Goal: Find contact information: Find contact information

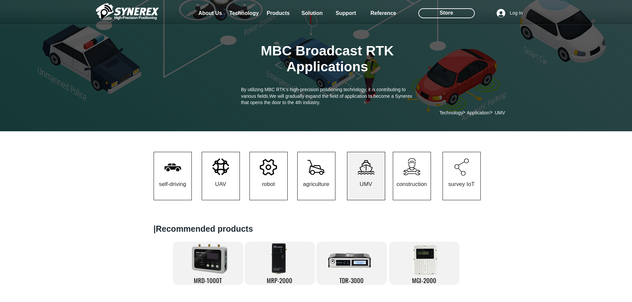
click at [525, 240] on div at bounding box center [316, 266] width 632 height 109
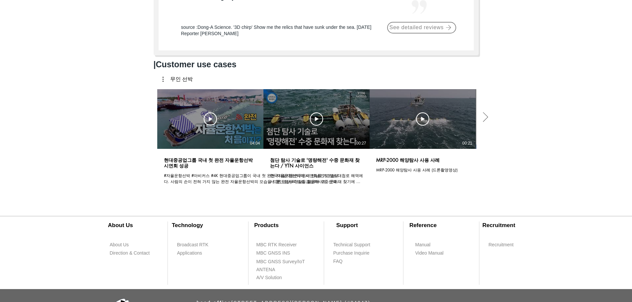
scroll to position [686, 0]
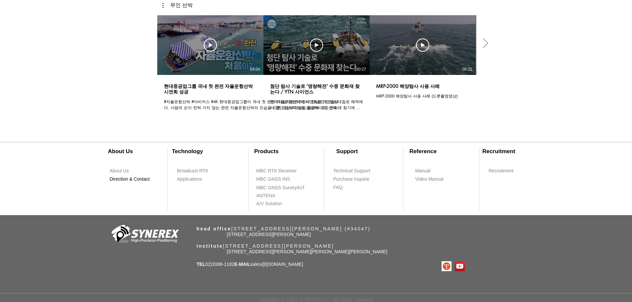
click at [124, 176] on span "Direction & Contact" at bounding box center [130, 179] width 40 height 7
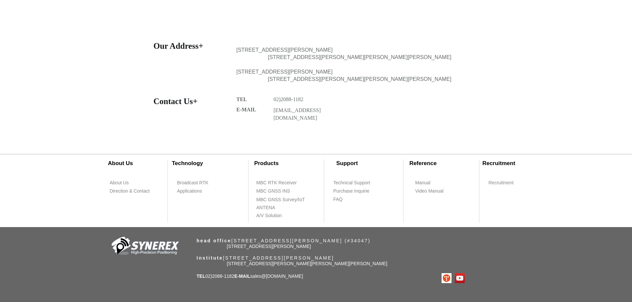
scroll to position [290, 0]
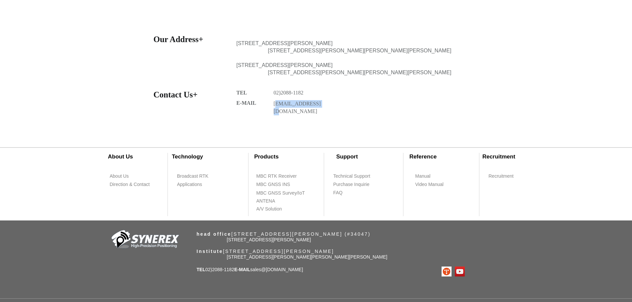
drag, startPoint x: 326, startPoint y: 105, endPoint x: 274, endPoint y: 106, distance: 51.8
click at [274, 106] on p "[EMAIL_ADDRESS][DOMAIN_NAME]" at bounding box center [304, 108] width 60 height 16
click at [332, 101] on p "[EMAIL_ADDRESS][DOMAIN_NAME]" at bounding box center [304, 108] width 60 height 16
drag, startPoint x: 319, startPoint y: 102, endPoint x: 274, endPoint y: 105, distance: 45.5
click at [274, 105] on p "[EMAIL_ADDRESS][DOMAIN_NAME]" at bounding box center [304, 108] width 60 height 16
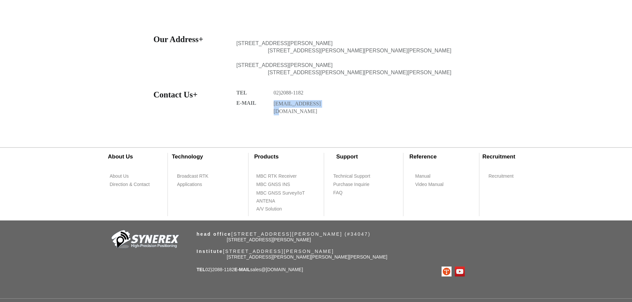
copy link "[EMAIL_ADDRESS][DOMAIN_NAME]"
click at [447, 73] on section "Our Address+ [STREET_ADDRESS][PERSON_NAME][PERSON_NAME][PERSON_NAME][PERSON_NAM…" at bounding box center [316, 83] width 632 height 105
